Goal: Transaction & Acquisition: Purchase product/service

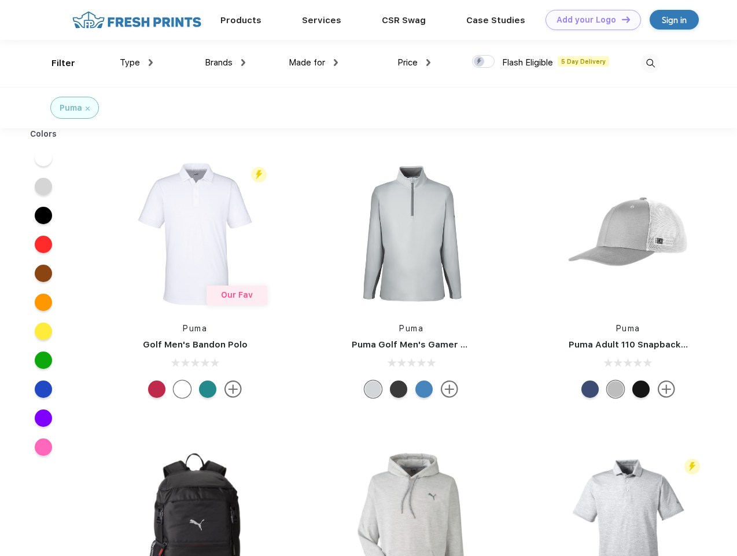
click at [589, 20] on link "Add your Logo Design Tool" at bounding box center [594, 20] width 96 height 20
click at [0, 0] on div "Design Tool" at bounding box center [0, 0] width 0 height 0
click at [621, 19] on link "Add your Logo Design Tool" at bounding box center [594, 20] width 96 height 20
click at [56, 63] on div "Filter" at bounding box center [64, 63] width 24 height 13
click at [137, 63] on span "Type" at bounding box center [130, 62] width 20 height 10
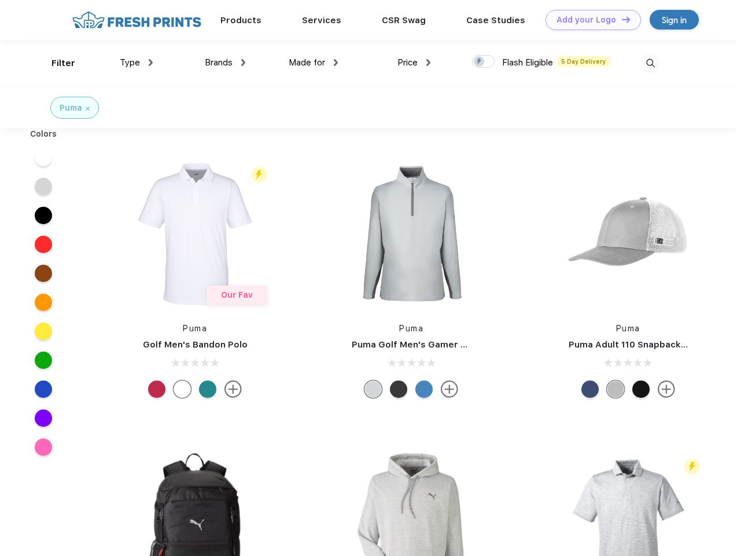
click at [225, 63] on span "Brands" at bounding box center [219, 62] width 28 height 10
click at [314, 63] on span "Made for" at bounding box center [307, 62] width 36 height 10
click at [414, 63] on span "Price" at bounding box center [408, 62] width 20 height 10
click at [484, 62] on div at bounding box center [483, 61] width 23 height 13
click at [480, 62] on input "checkbox" at bounding box center [476, 58] width 8 height 8
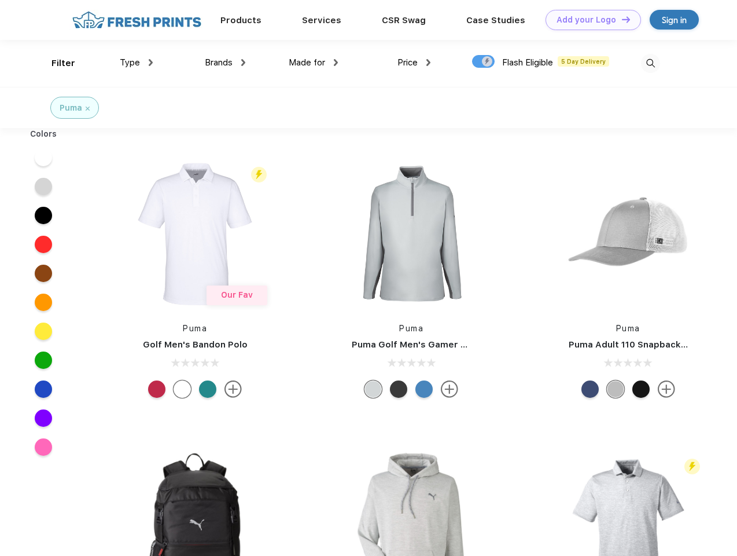
click at [651, 63] on img at bounding box center [650, 63] width 19 height 19
